Goal: Contribute content

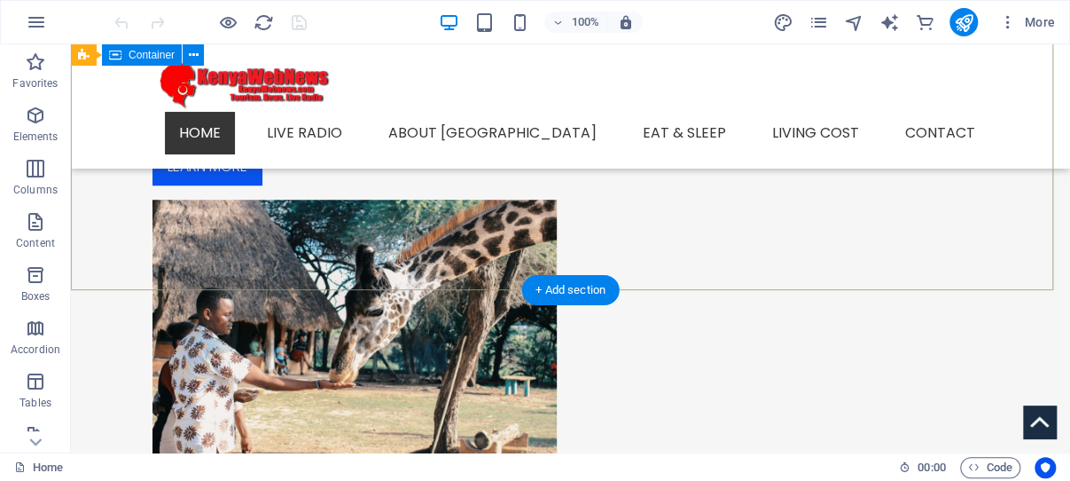
scroll to position [564, 0]
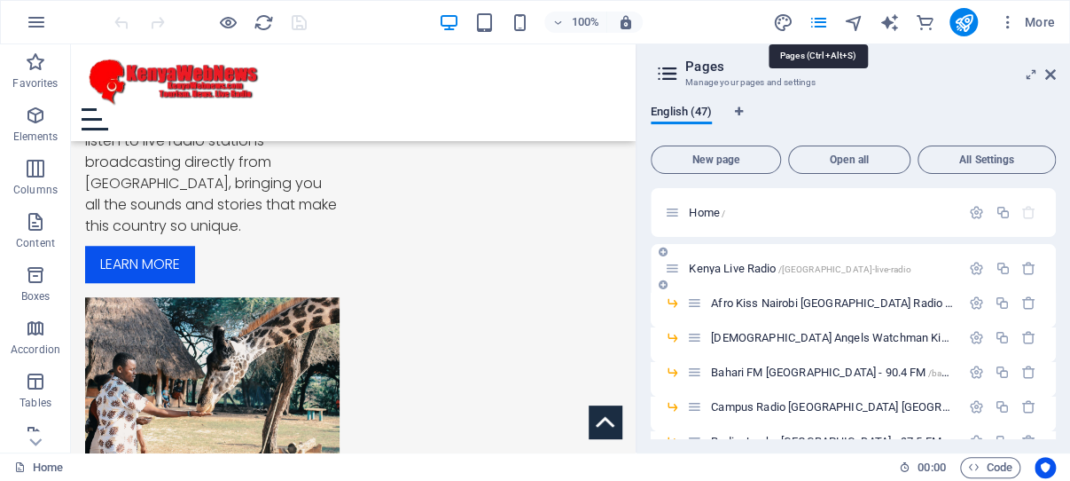
scroll to position [469, 0]
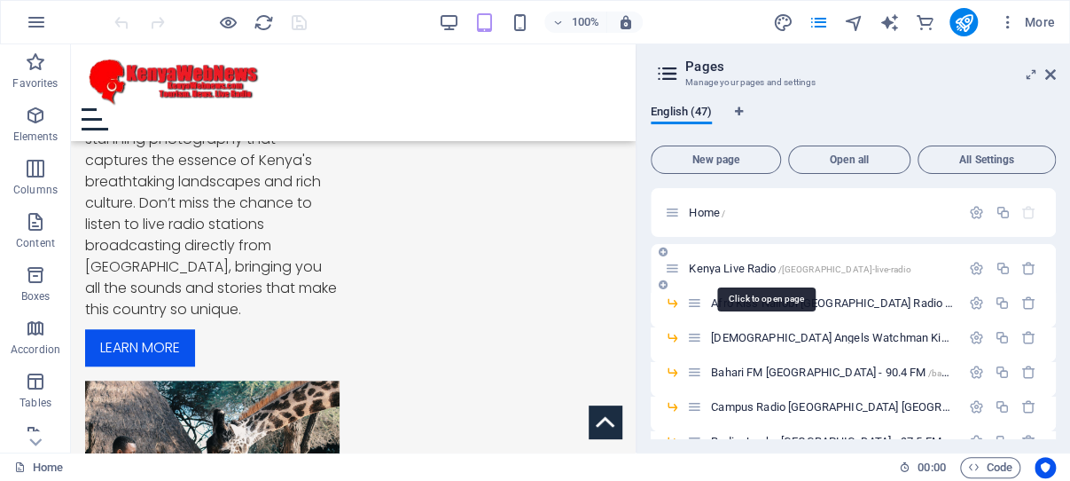
click at [746, 269] on span "Kenya Live Radio /[GEOGRAPHIC_DATA]-live-radio" at bounding box center [800, 268] width 222 height 13
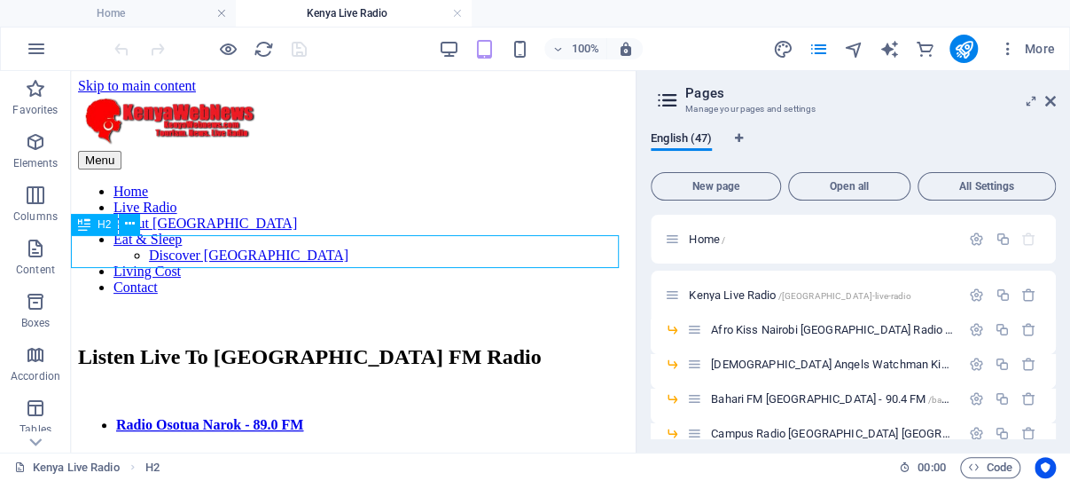
scroll to position [0, 0]
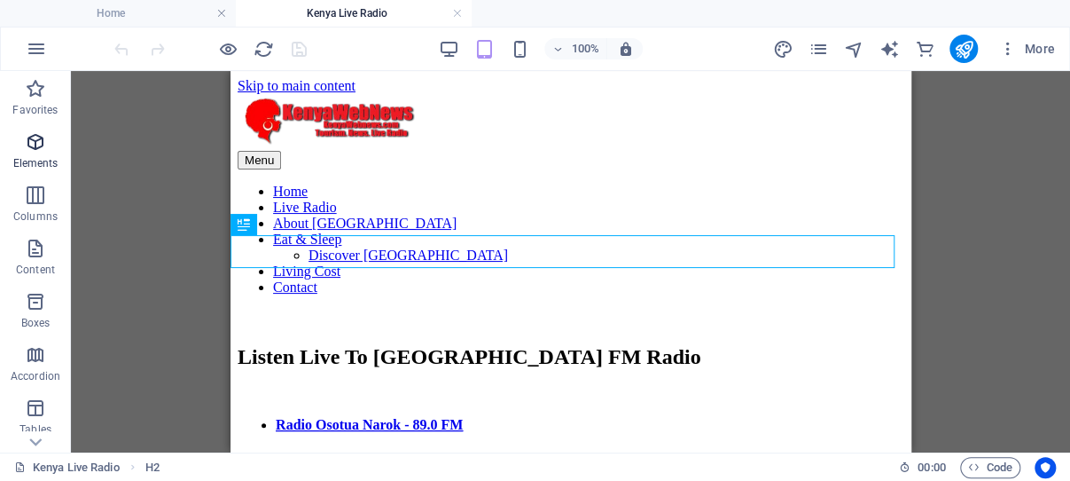
click at [36, 143] on icon "button" at bounding box center [35, 141] width 21 height 21
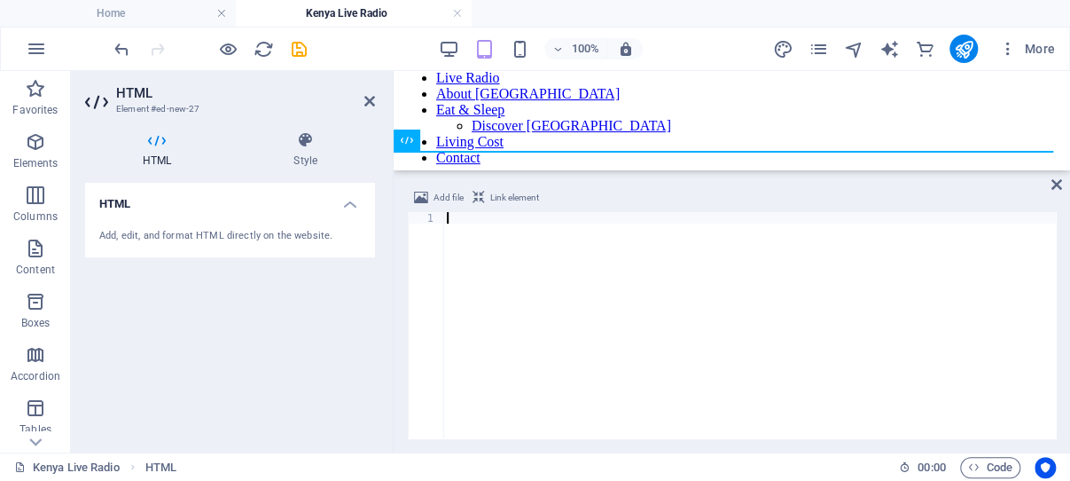
scroll to position [1676, 0]
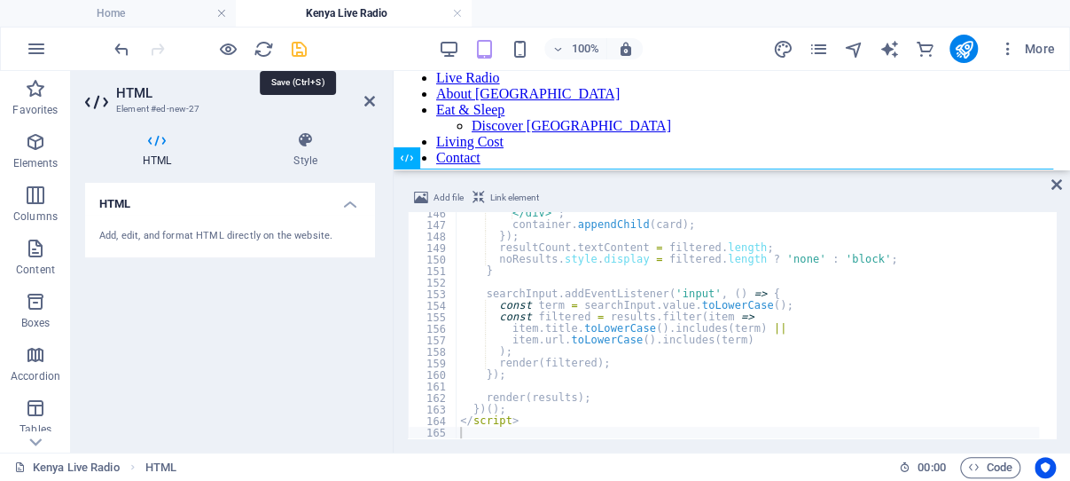
click at [299, 48] on icon "save" at bounding box center [299, 49] width 20 height 20
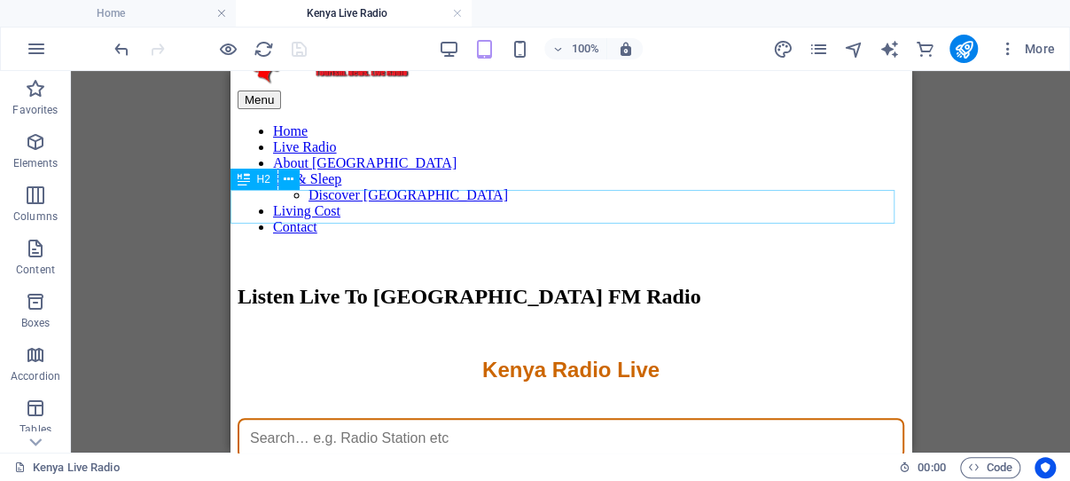
scroll to position [35, 0]
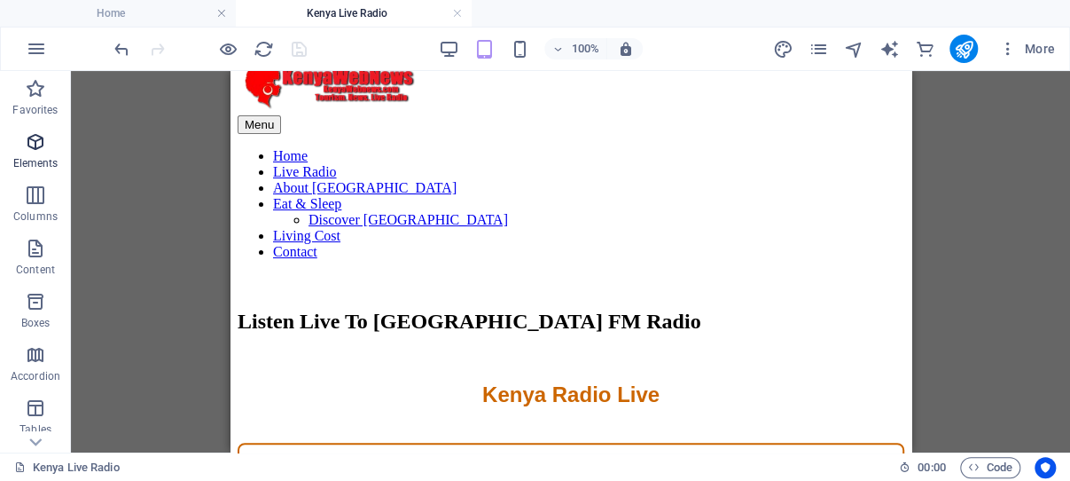
click at [34, 144] on icon "button" at bounding box center [35, 141] width 21 height 21
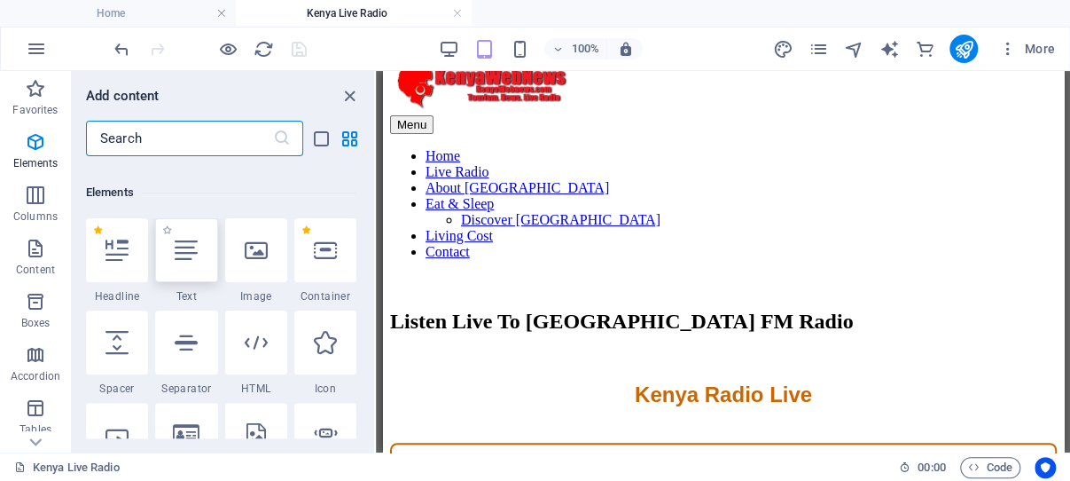
scroll to position [189, 0]
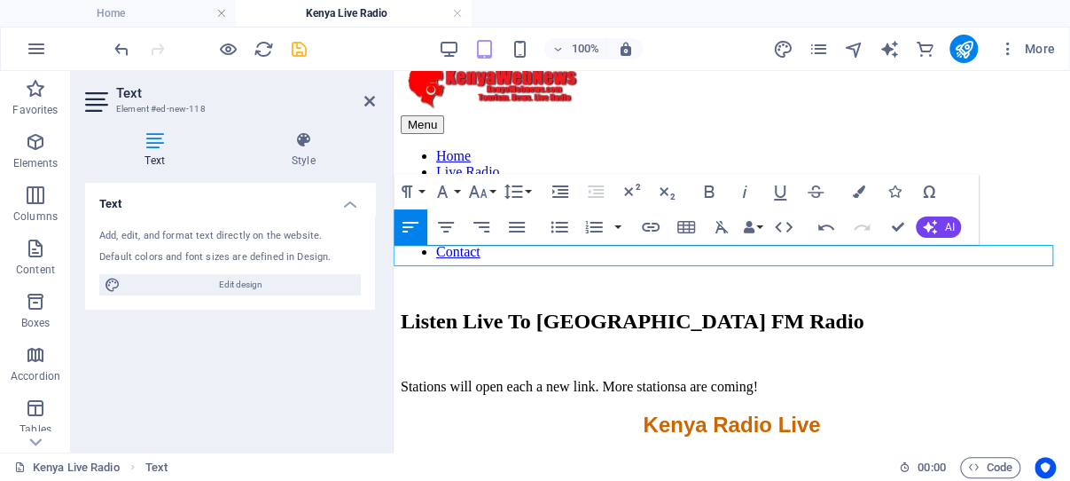
click at [727, 379] on p "Stations will open each a new link. More stationsa are coming!" at bounding box center [732, 387] width 662 height 16
click at [742, 379] on p "Stations will open each a new link. More stations a are coming!" at bounding box center [732, 387] width 662 height 16
click at [936, 225] on icon "button" at bounding box center [930, 227] width 14 height 14
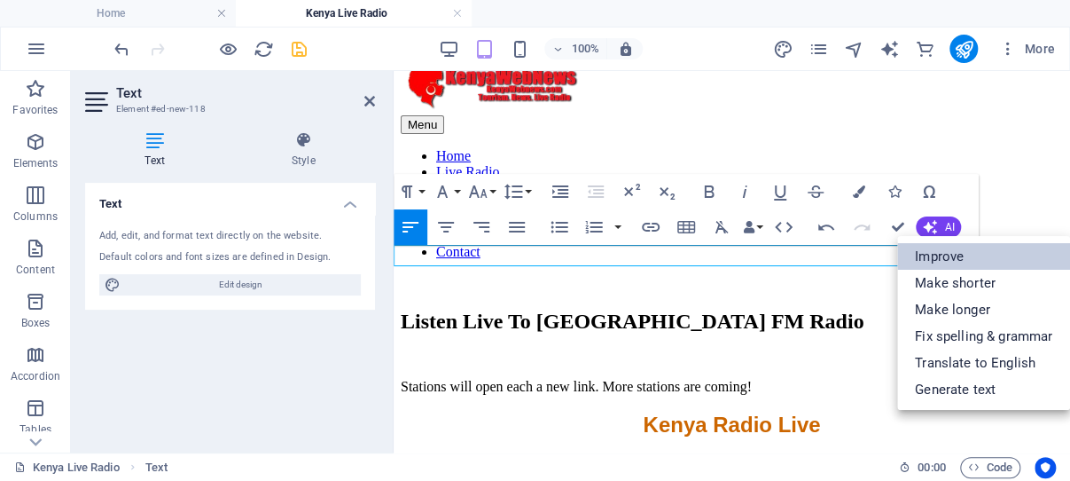
click at [947, 252] on link "Improve" at bounding box center [983, 256] width 173 height 27
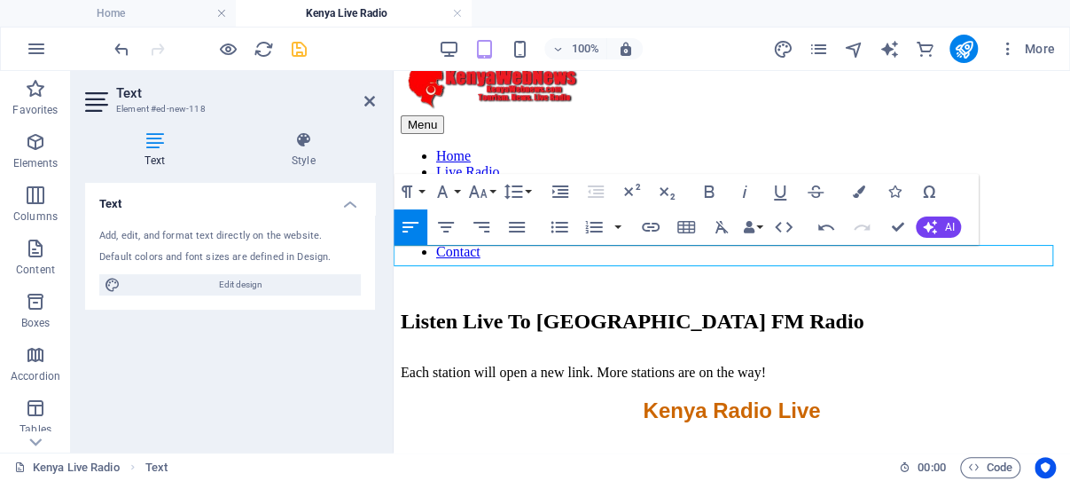
click at [842, 364] on div "Each station will open a new link. More stations are on the way!" at bounding box center [732, 372] width 662 height 16
click at [299, 50] on icon "save" at bounding box center [299, 49] width 20 height 20
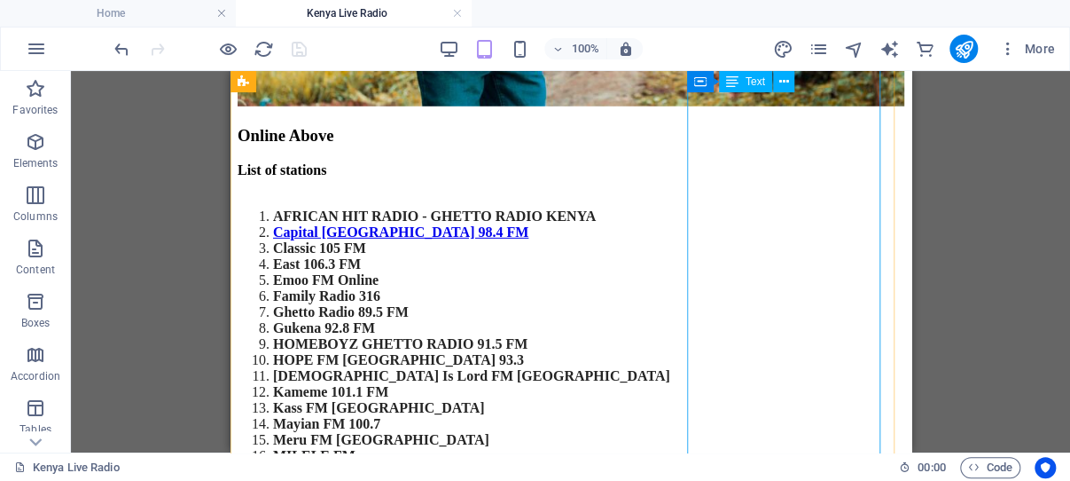
scroll to position [2291, 0]
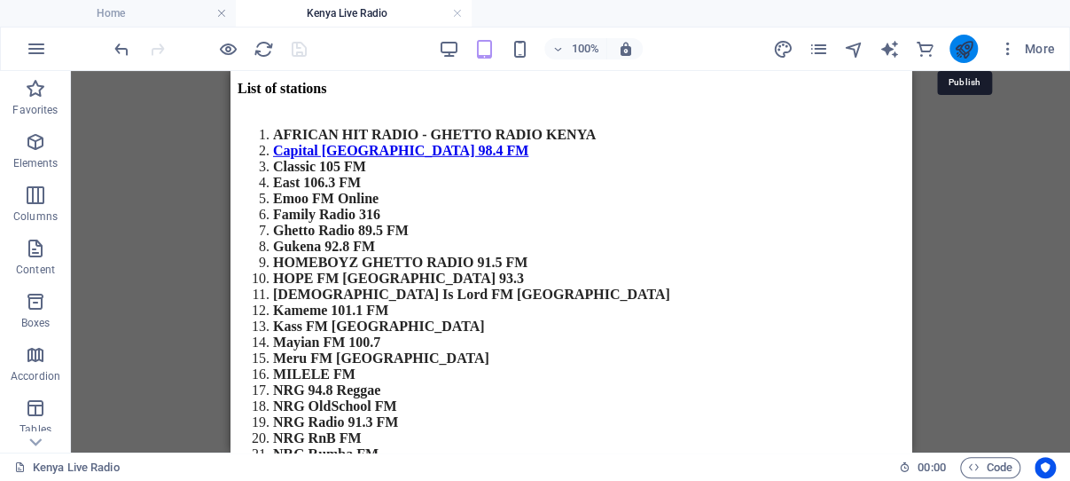
click at [963, 47] on icon "publish" at bounding box center [963, 49] width 20 height 20
